Goal: Task Accomplishment & Management: Use online tool/utility

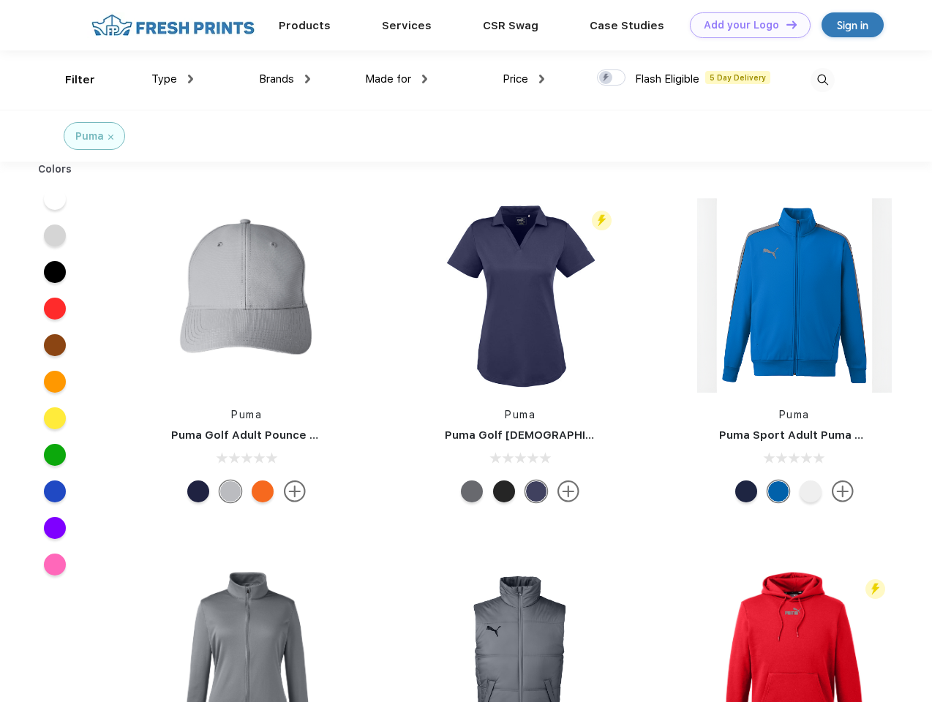
click at [745, 25] on link "Add your Logo Design Tool" at bounding box center [750, 25] width 121 height 26
click at [0, 0] on div "Design Tool" at bounding box center [0, 0] width 0 height 0
click at [785, 24] on link "Add your Logo Design Tool" at bounding box center [750, 25] width 121 height 26
click at [70, 80] on div "Filter" at bounding box center [80, 80] width 30 height 17
click at [173, 79] on span "Type" at bounding box center [164, 78] width 26 height 13
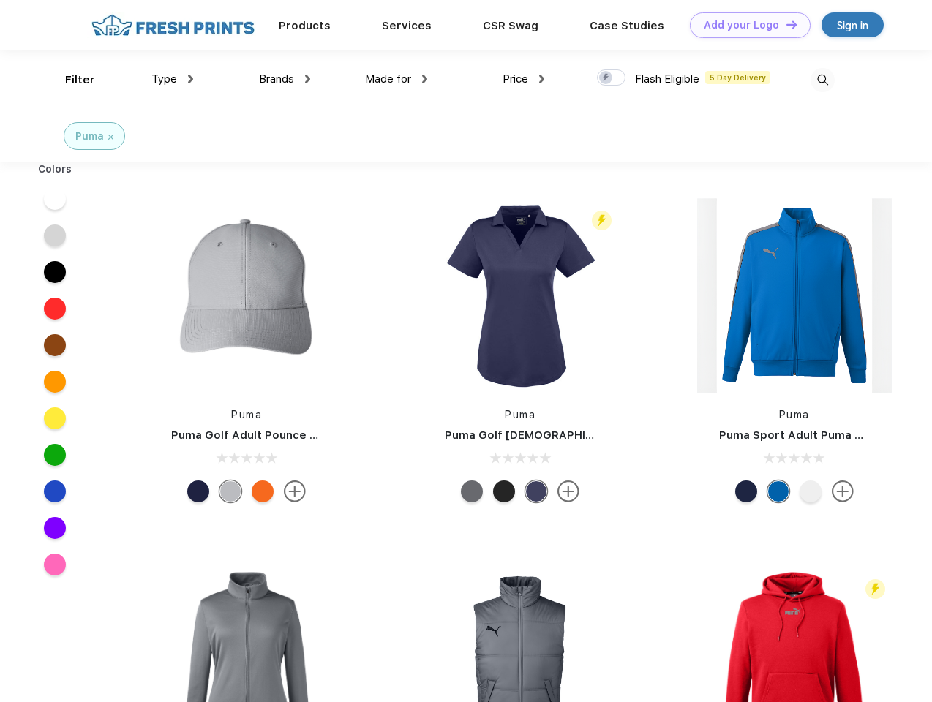
click at [285, 79] on span "Brands" at bounding box center [276, 78] width 35 height 13
click at [397, 79] on span "Made for" at bounding box center [388, 78] width 46 height 13
click at [524, 79] on span "Price" at bounding box center [516, 78] width 26 height 13
click at [612, 78] on div at bounding box center [611, 78] width 29 height 16
click at [607, 78] on input "checkbox" at bounding box center [602, 74] width 10 height 10
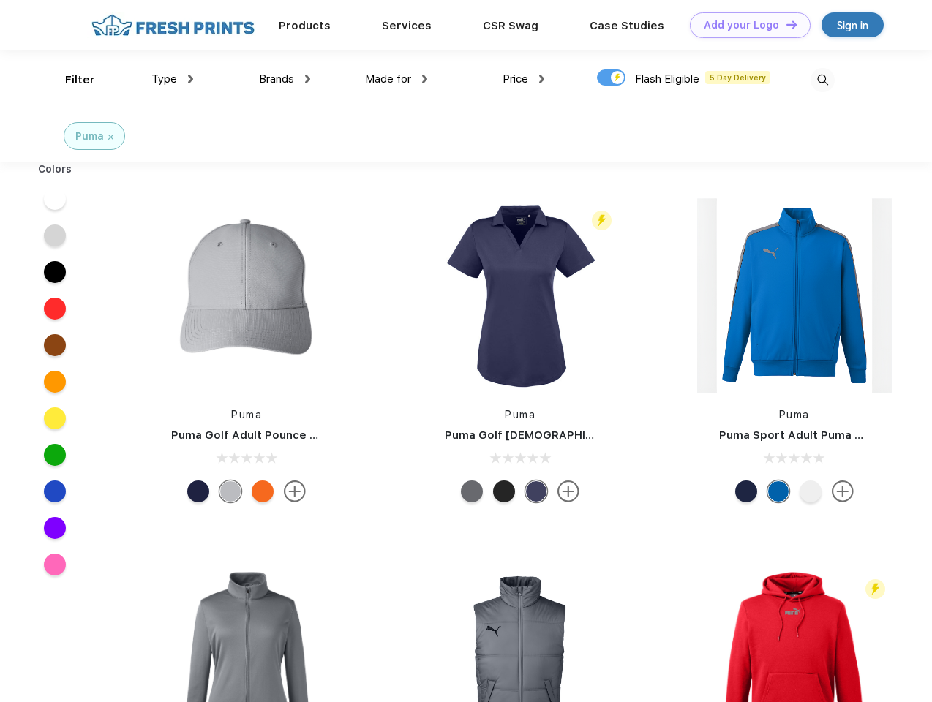
click at [822, 80] on img at bounding box center [823, 80] width 24 height 24
